Goal: Task Accomplishment & Management: Complete application form

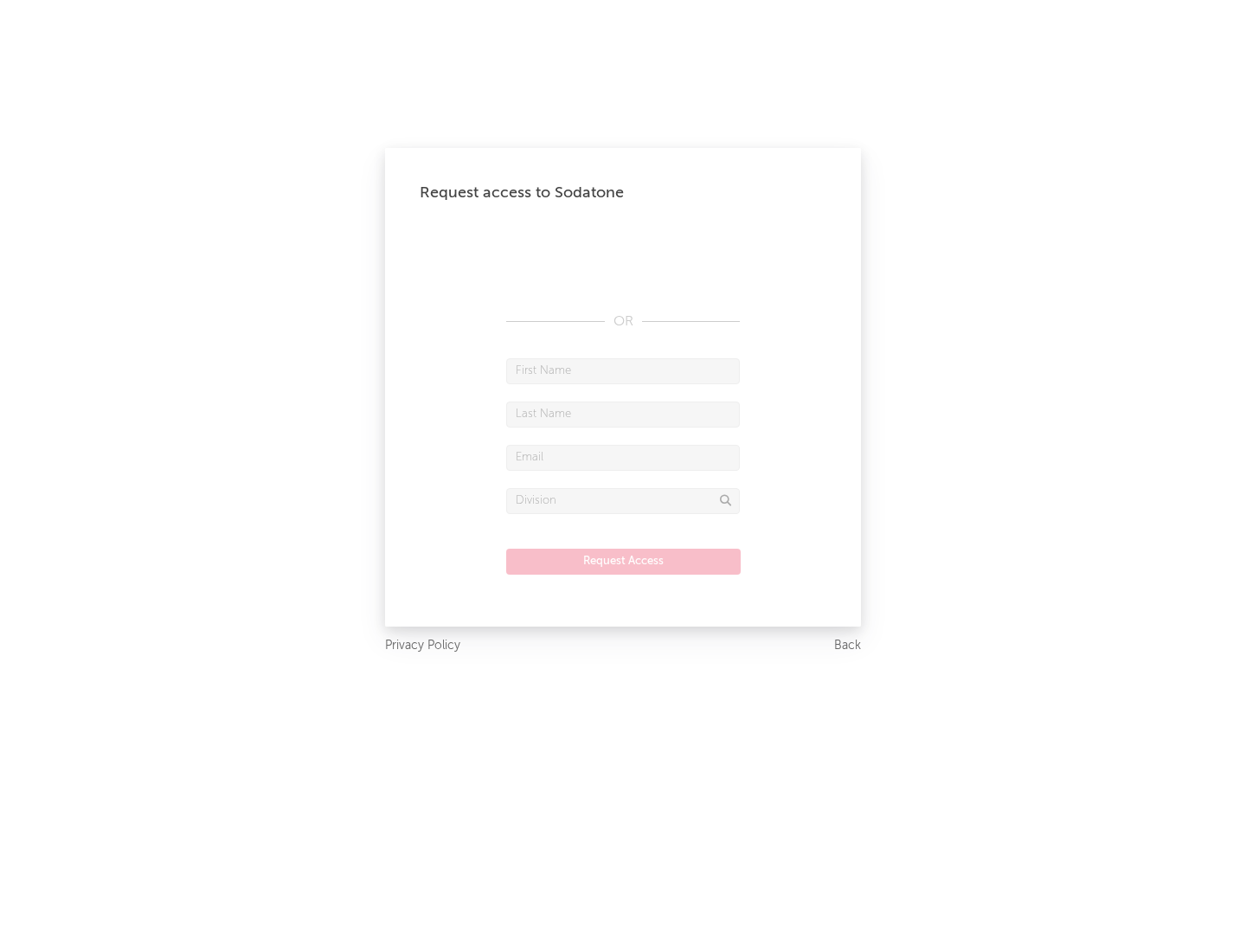
click at [623, 371] on input "text" at bounding box center [623, 371] width 234 height 26
type input "[PERSON_NAME]"
click at [623, 414] on input "text" at bounding box center [623, 414] width 234 height 26
type input "[PERSON_NAME]"
click at [623, 457] on input "text" at bounding box center [623, 457] width 234 height 26
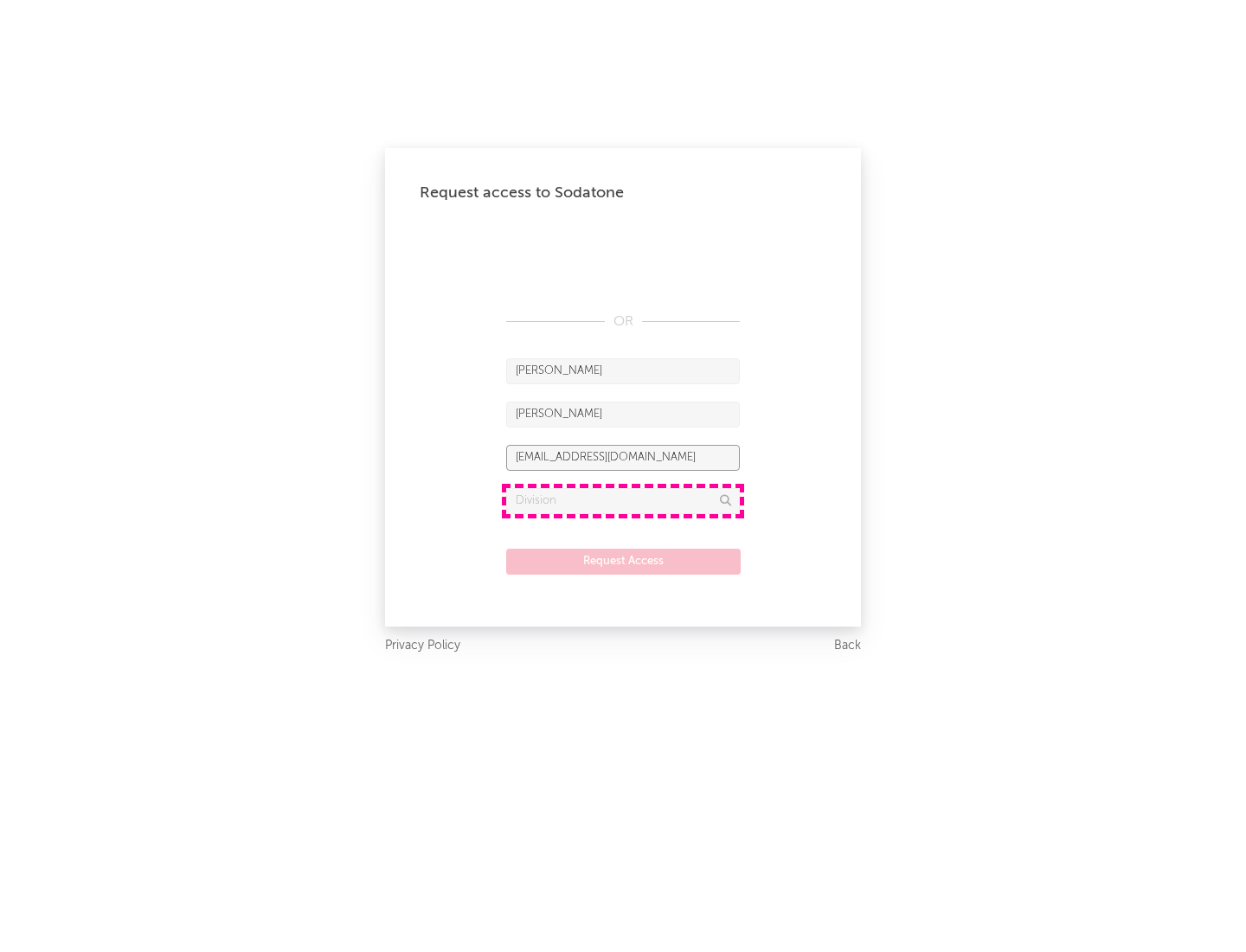
type input "[EMAIL_ADDRESS][DOMAIN_NAME]"
click at [623, 500] on input "text" at bounding box center [623, 500] width 234 height 26
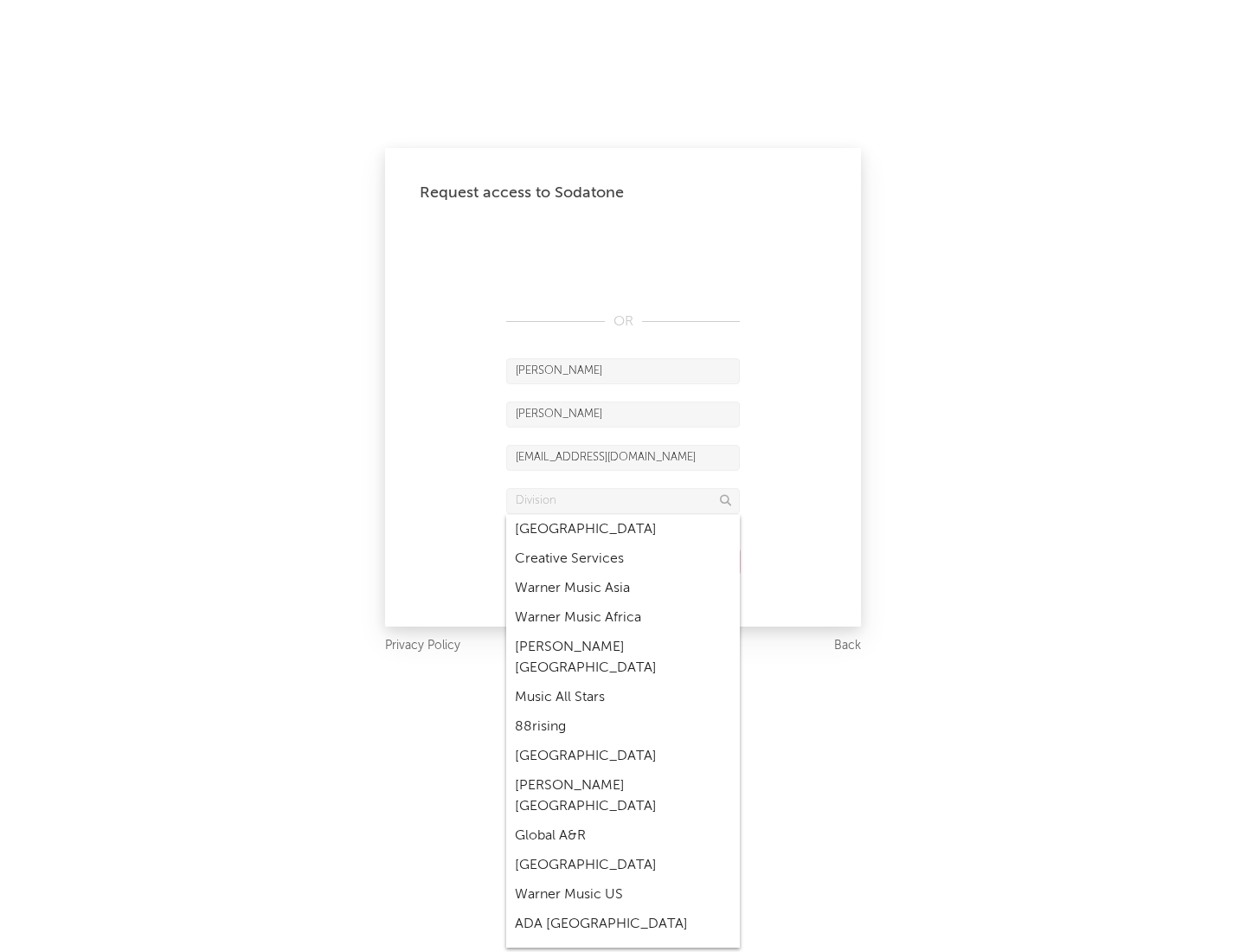
click at [618, 683] on div "Music All Stars" at bounding box center [623, 697] width 234 height 29
type input "Music All Stars"
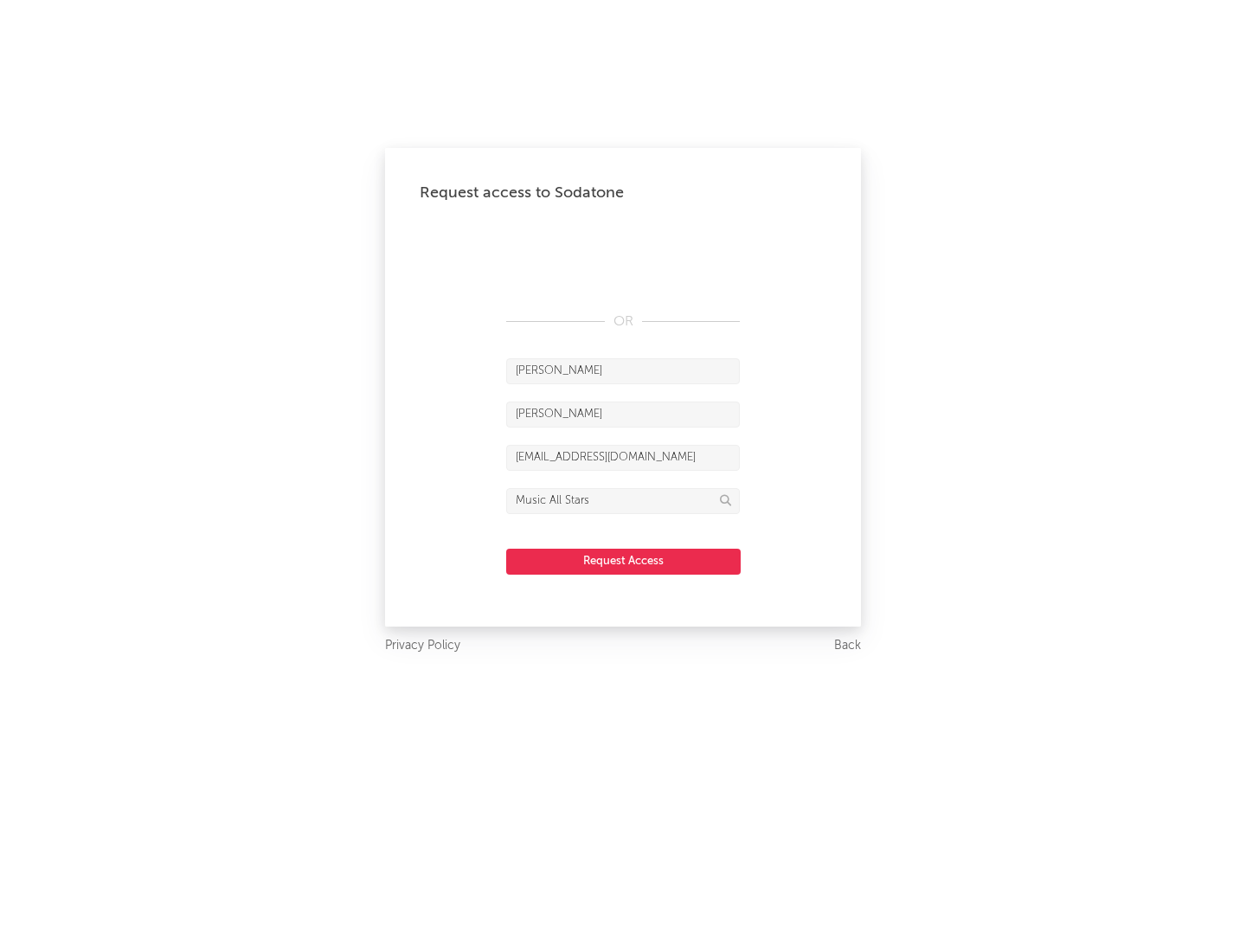
click at [623, 560] on button "Request Access" at bounding box center [624, 561] width 235 height 26
